Goal: Navigation & Orientation: Find specific page/section

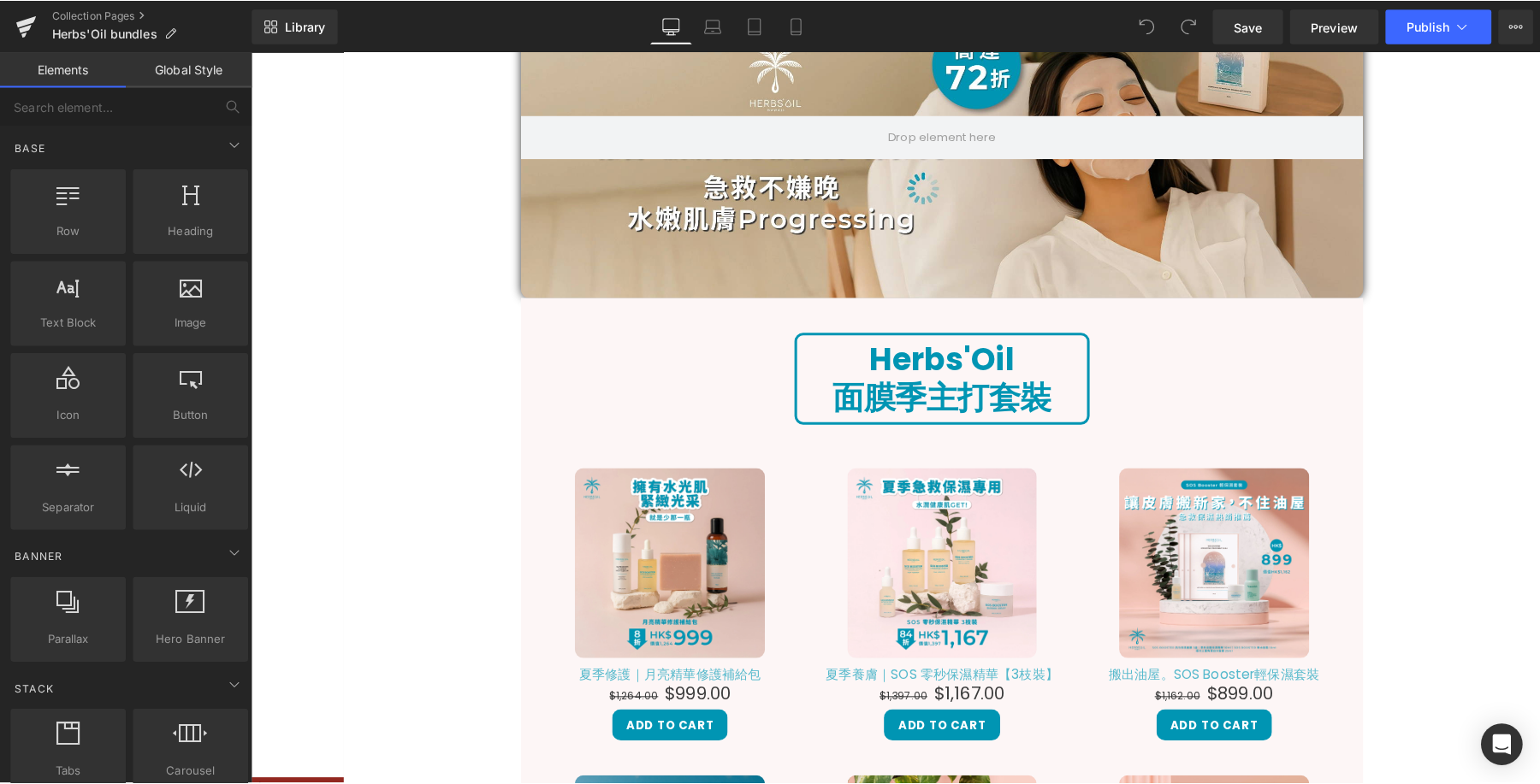
scroll to position [219, 0]
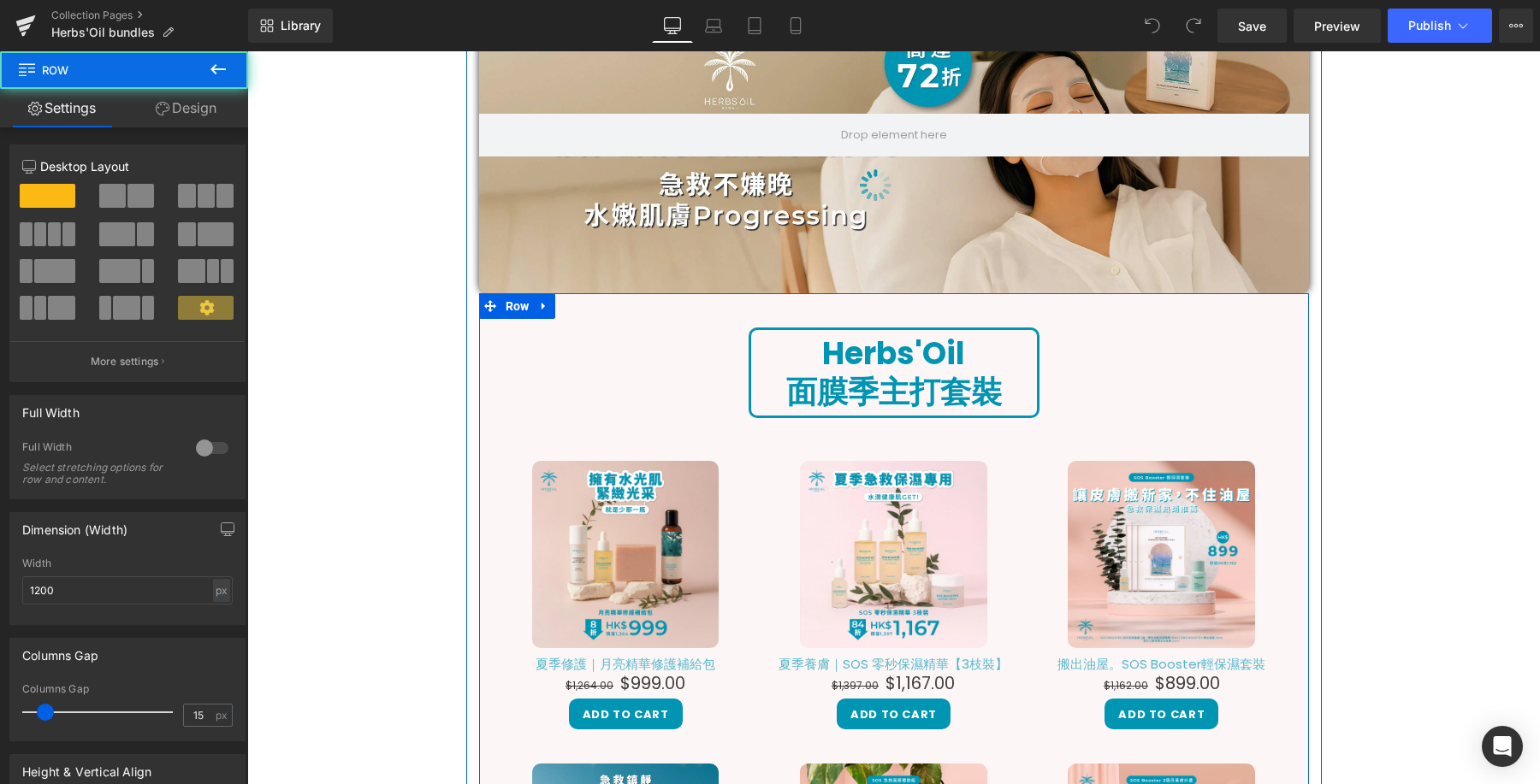
click at [706, 315] on div "Herbs'Oil 面膜季主打套裝 Heading Sale Off (P) Image 夏季修護｜月亮精華修護補給包 (P) Title $1,264.00…" at bounding box center [894, 692] width 830 height 797
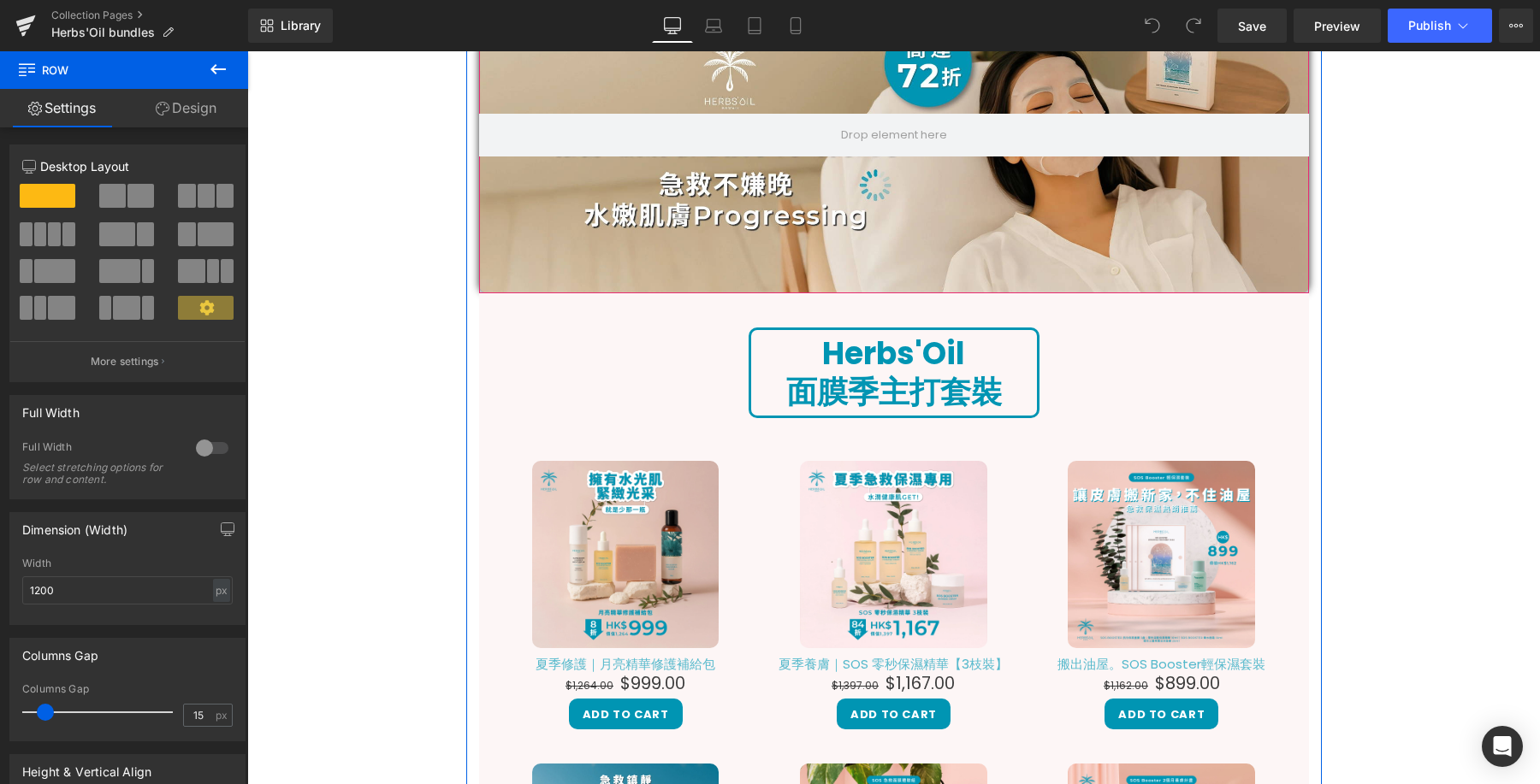
click at [739, 246] on div at bounding box center [894, 135] width 830 height 318
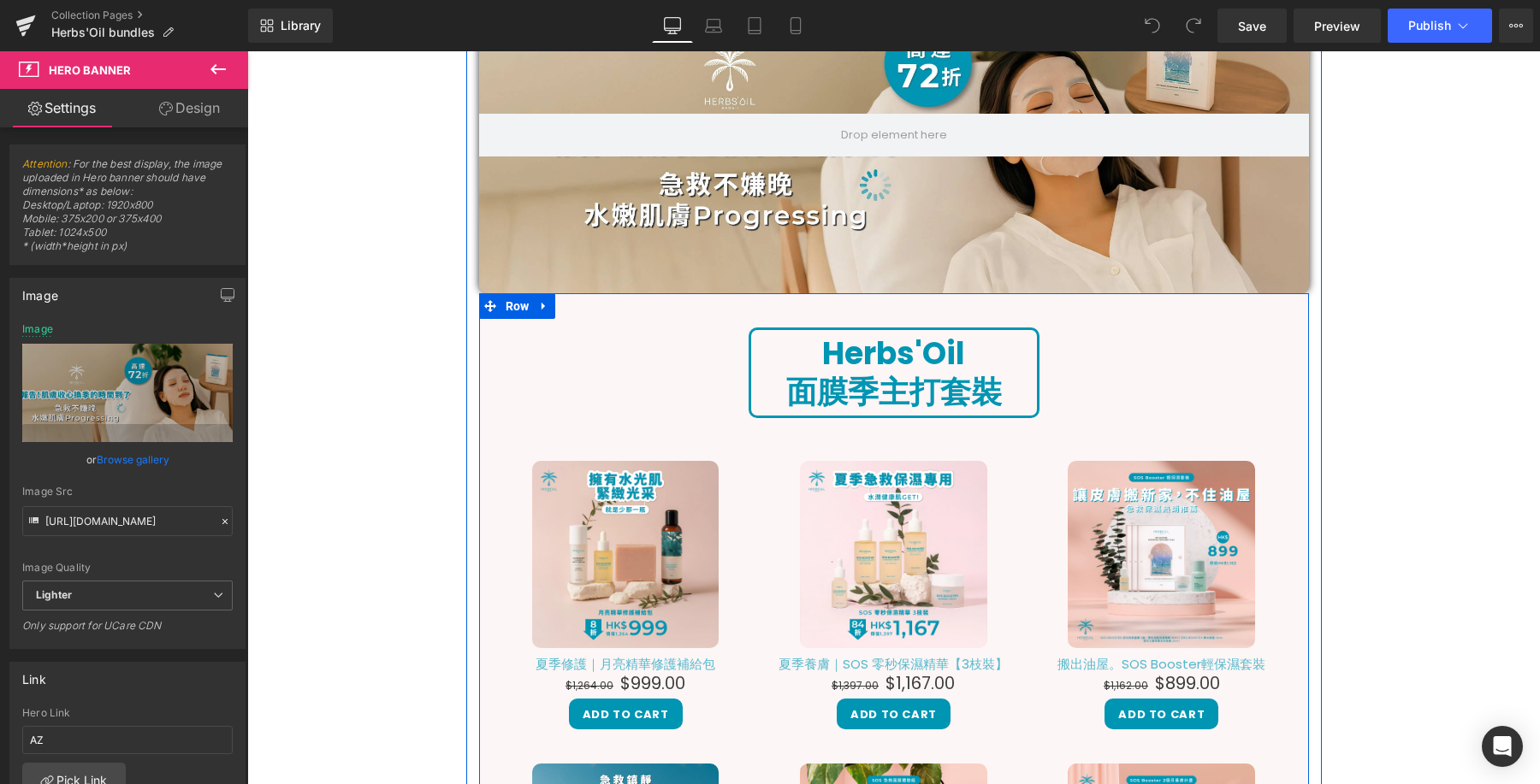
click at [695, 312] on div "Herbs'Oil 面膜季主打套裝 Heading Sale Off (P) Image 夏季修護｜月亮精華修護補給包 (P) Title $1,264.00…" at bounding box center [894, 692] width 830 height 797
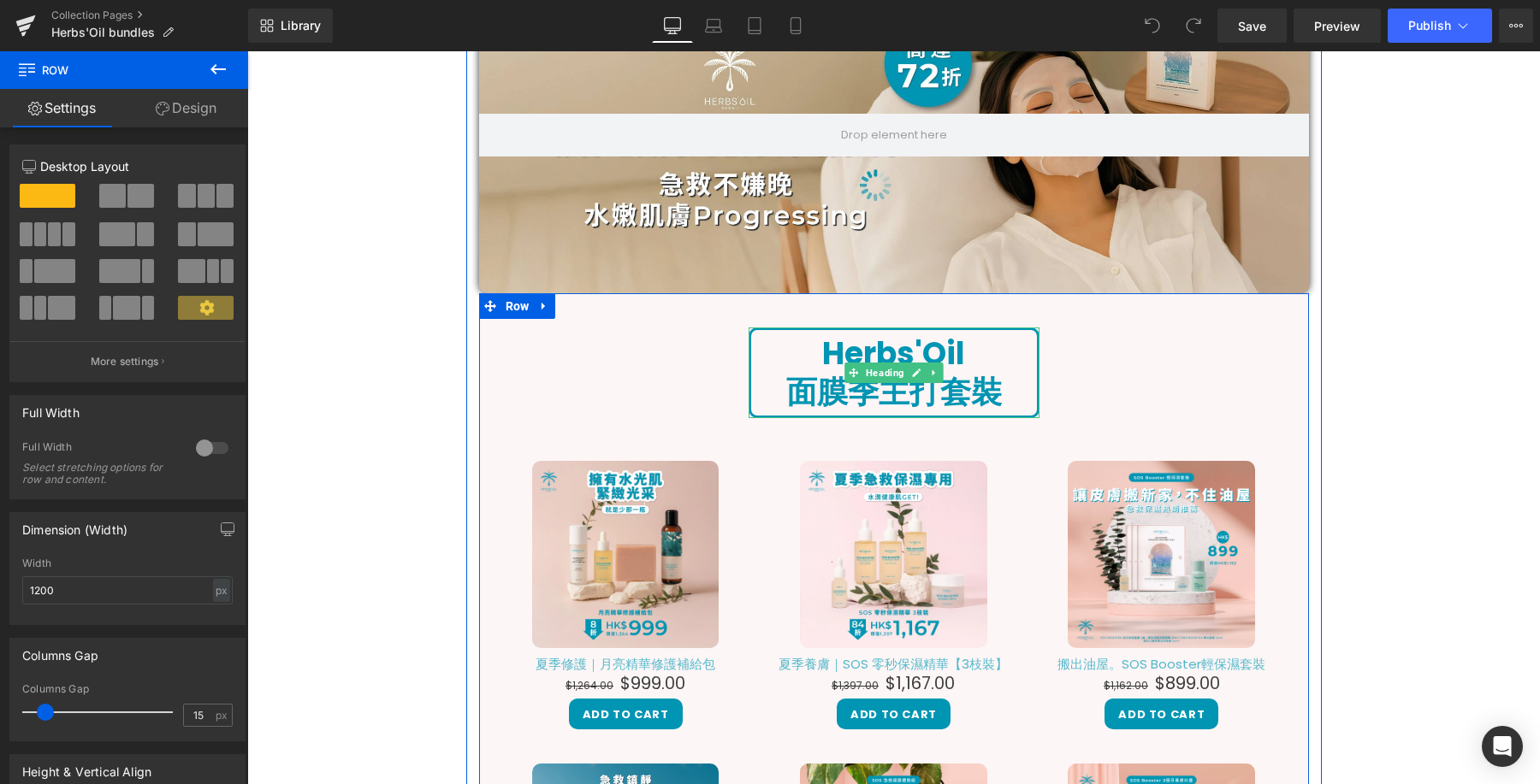
click at [854, 345] on strong "Herbs'Oil" at bounding box center [893, 353] width 143 height 44
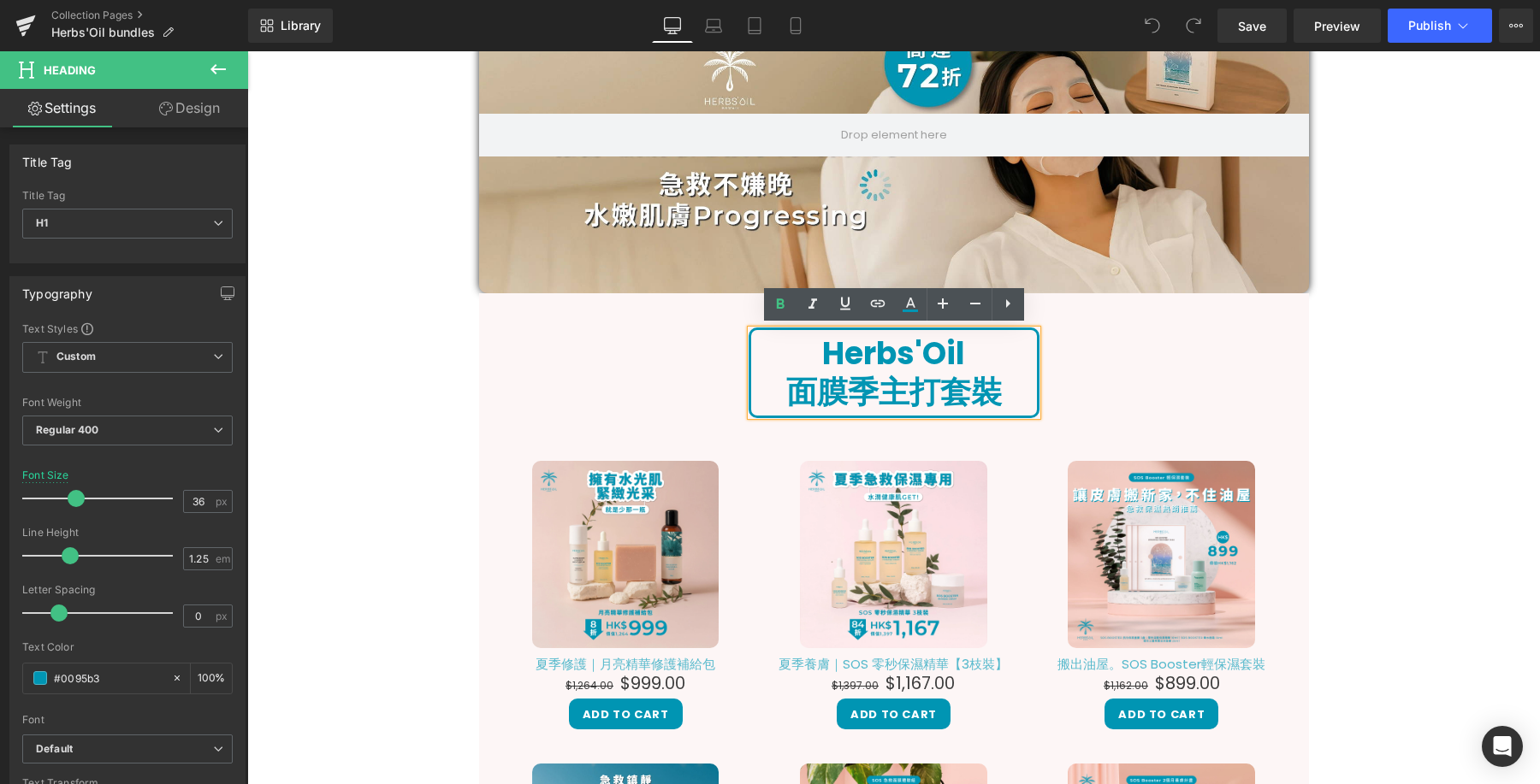
click at [696, 358] on div "Herbs'Oil 面膜季主打套裝 Heading Sale Off (P) Image 夏季修護｜月亮精華修護補給包 (P) Title $1,264.00…" at bounding box center [894, 701] width 830 height 763
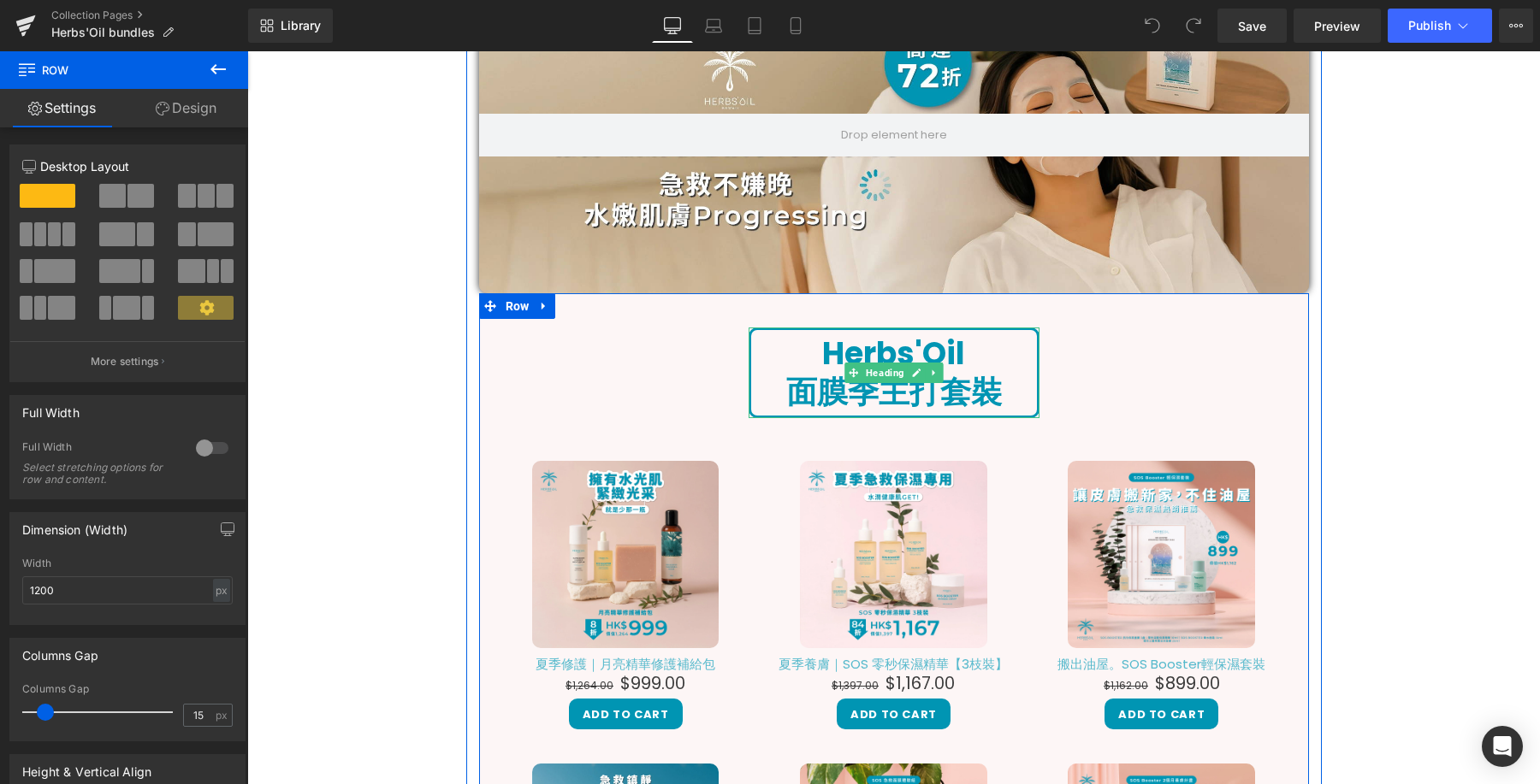
click at [914, 393] on strong "面膜季主打套裝" at bounding box center [894, 392] width 215 height 44
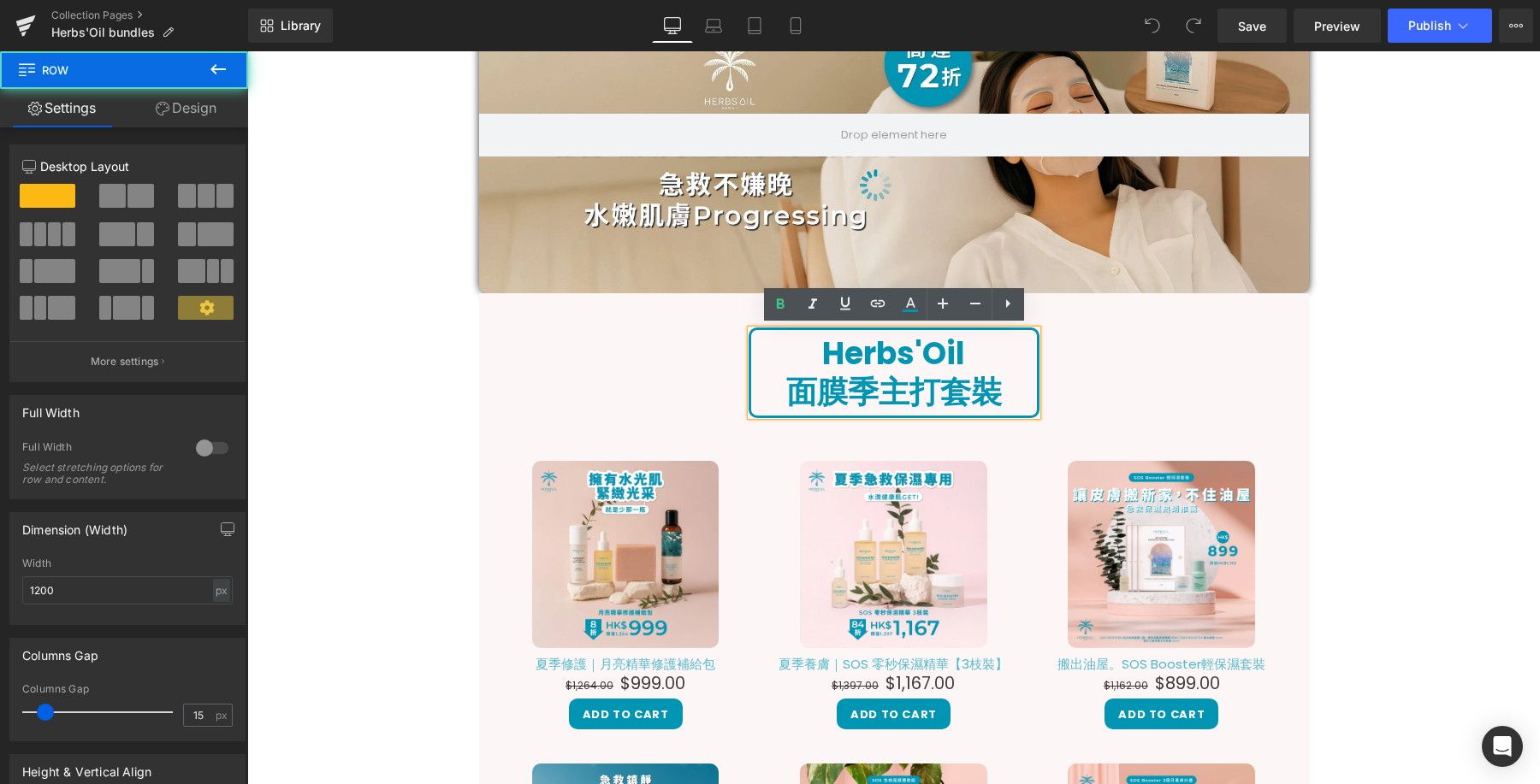
click at [738, 401] on div "Herbs'Oil 面膜季主打套裝 Heading Sale Off (P) Image 夏季修護｜月亮精華修護補給包 (P) Title $1,264.00…" at bounding box center [894, 701] width 830 height 763
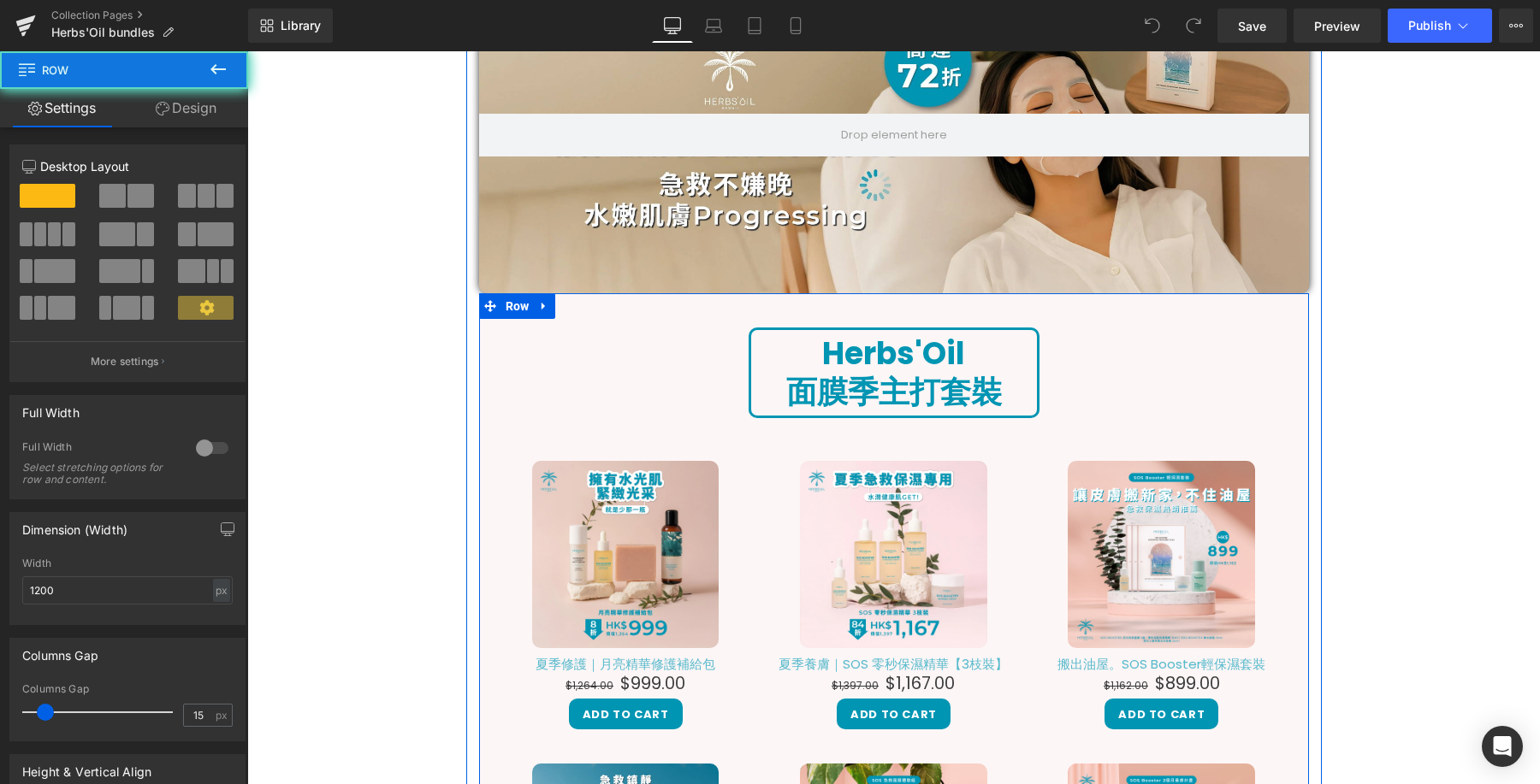
click at [738, 401] on div "Herbs'Oil 面膜季主打套裝 Heading Sale Off (P) Image 夏季修護｜月亮精華修護補給包 (P) Title $1,264.00…" at bounding box center [894, 701] width 830 height 763
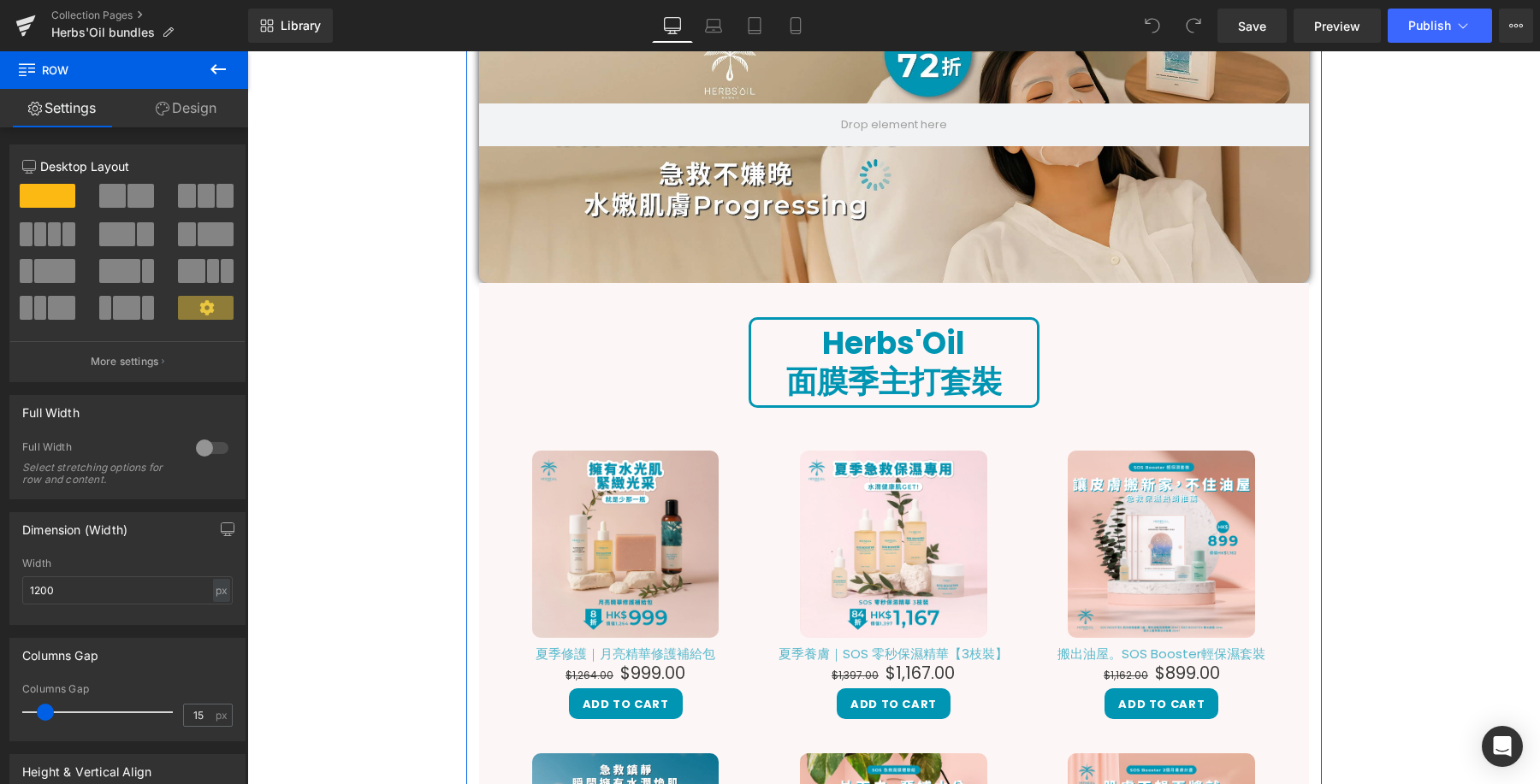
scroll to position [226, 0]
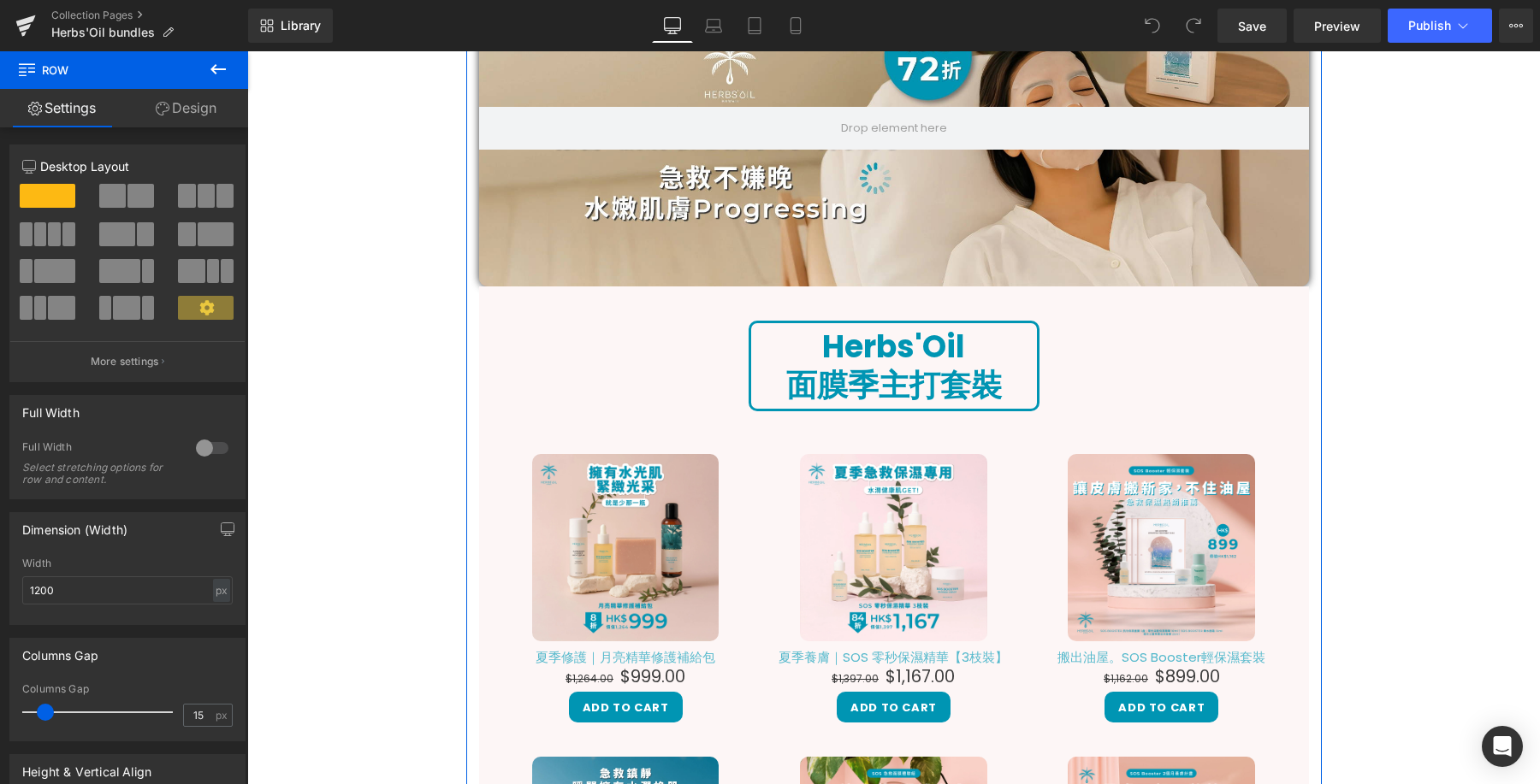
click at [547, 356] on div "Herbs'Oil 面膜季主打套裝 Heading Sale Off (P) Image 夏季修護｜月亮精華修護補給包 (P) Title $1,264.00…" at bounding box center [894, 693] width 830 height 763
click at [516, 395] on div "Herbs'Oil 面膜季主打套裝 Heading Sale Off (P) Image 夏季修護｜月亮精華修護補給包 (P) Title $1,264.00…" at bounding box center [894, 693] width 830 height 763
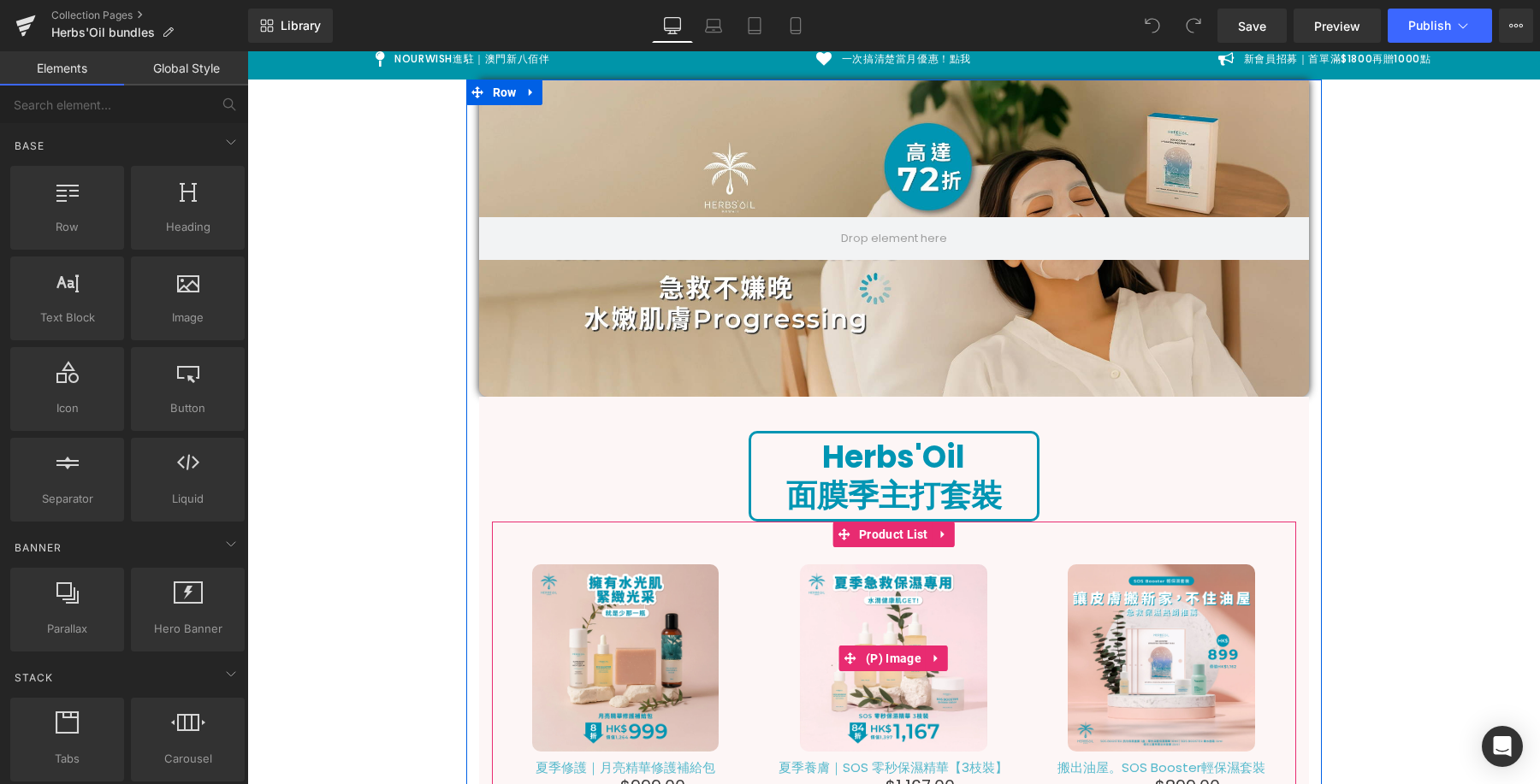
scroll to position [100, 0]
